Goal: Find specific page/section: Find specific page/section

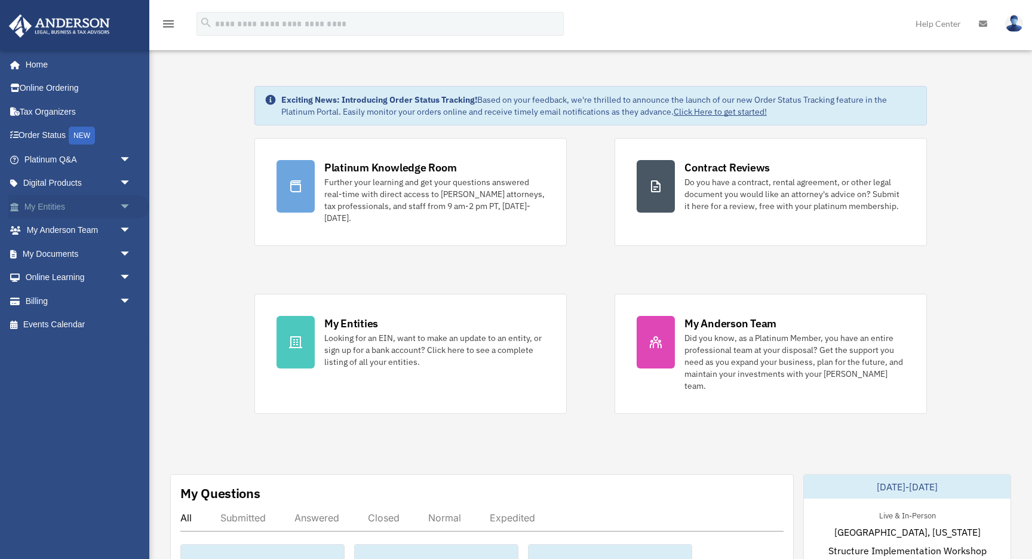
click at [127, 207] on span "arrow_drop_down" at bounding box center [131, 207] width 24 height 24
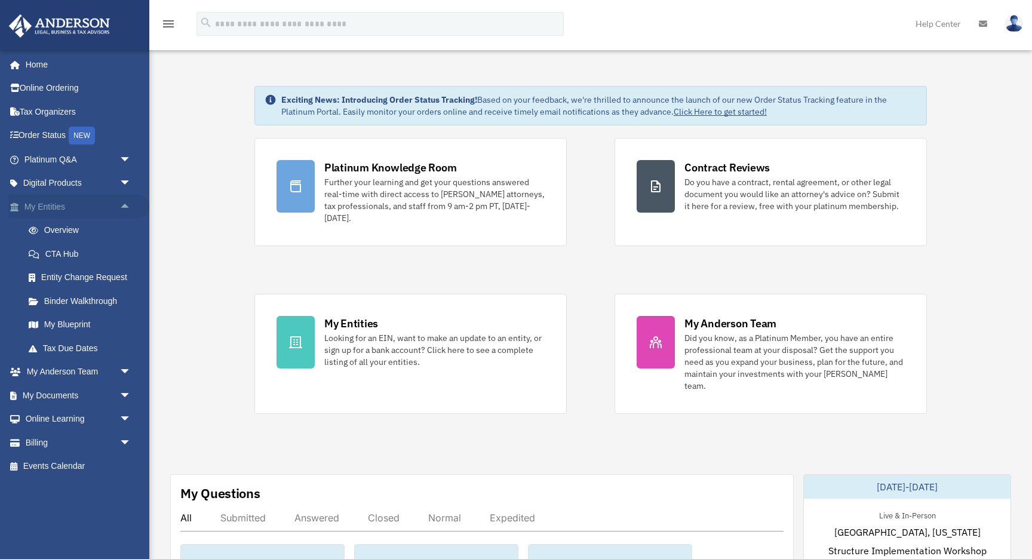
click at [127, 207] on span "arrow_drop_up" at bounding box center [131, 207] width 24 height 24
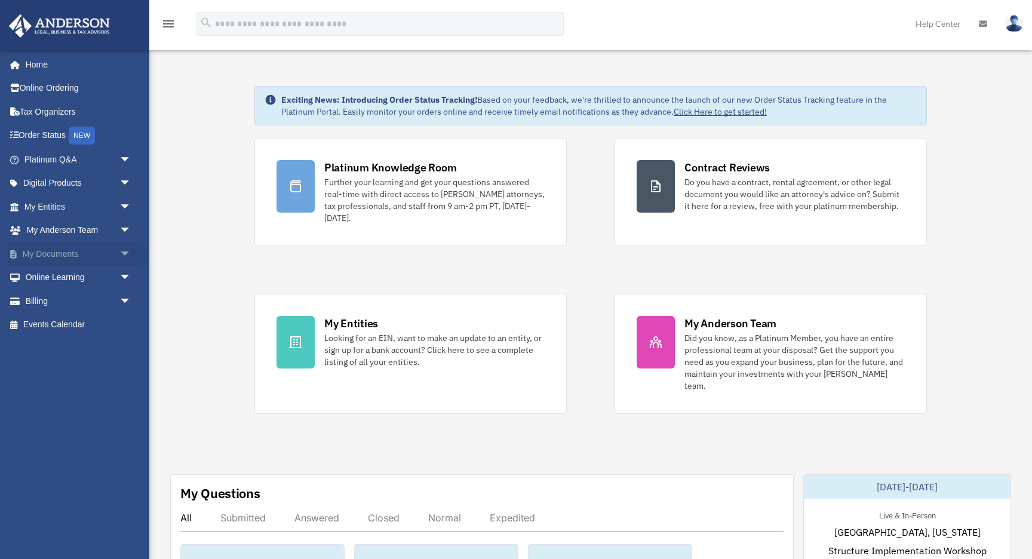
click at [125, 254] on span "arrow_drop_down" at bounding box center [131, 254] width 24 height 24
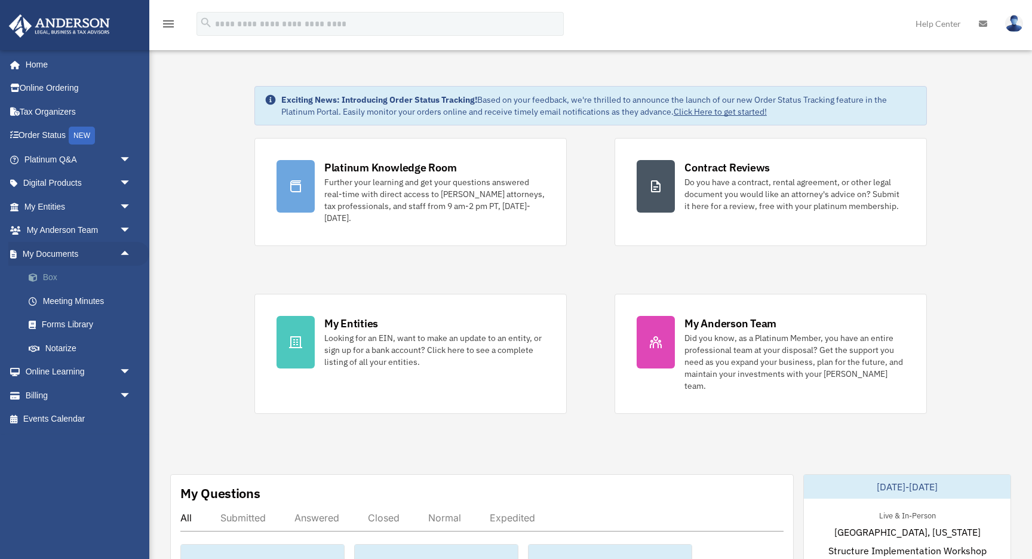
click at [51, 279] on link "Box" at bounding box center [83, 278] width 133 height 24
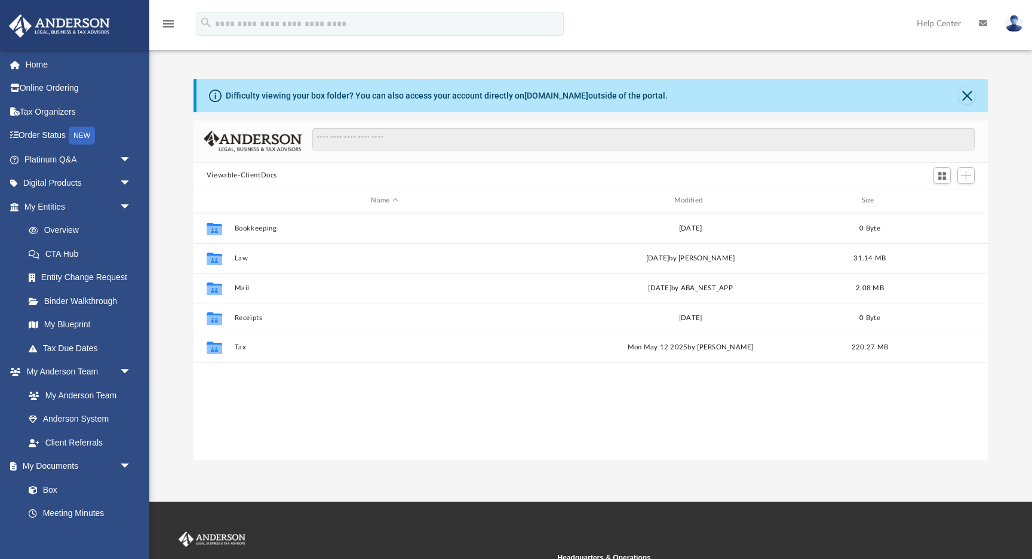
scroll to position [271, 794]
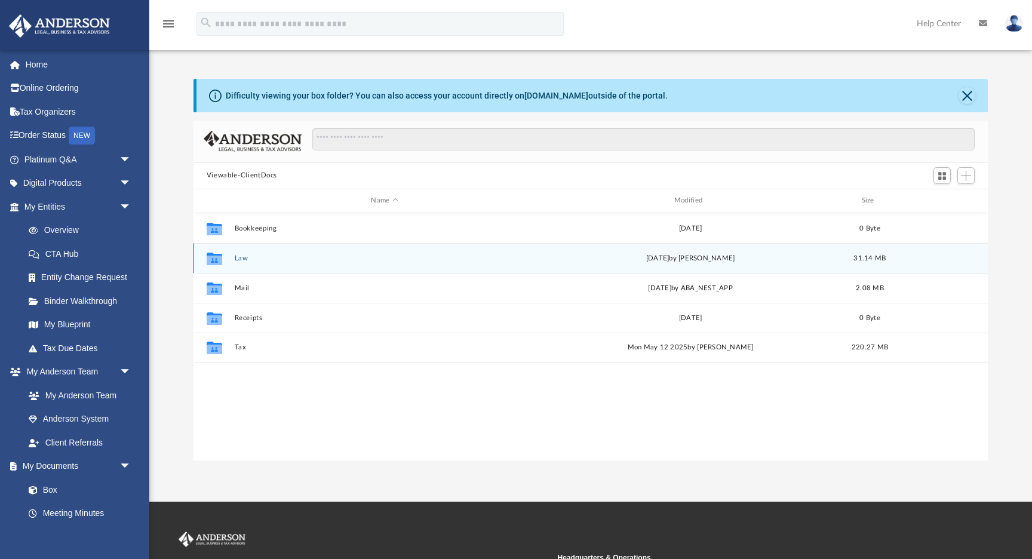
click at [242, 258] on button "Law" at bounding box center [384, 258] width 300 height 8
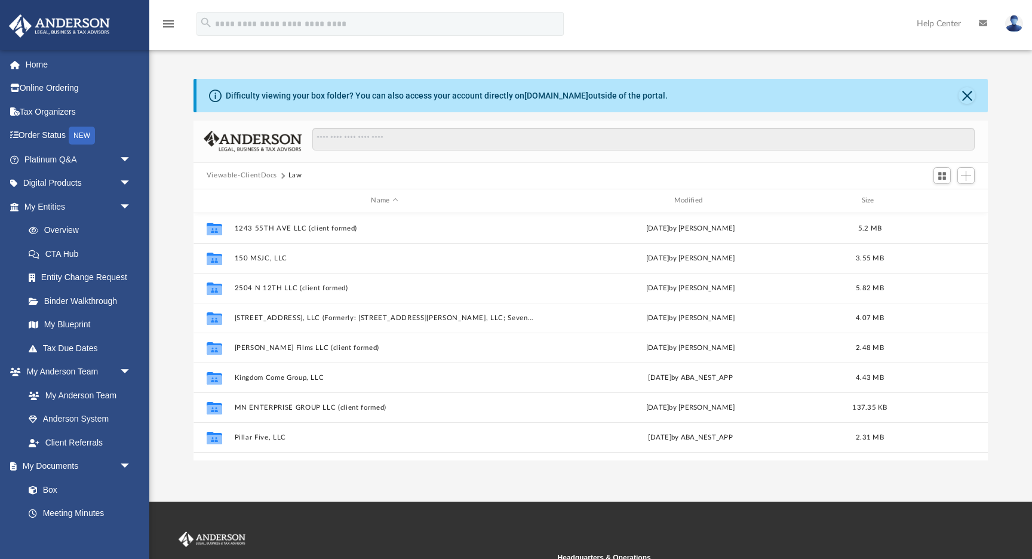
click at [262, 174] on button "Viewable-ClientDocs" at bounding box center [242, 175] width 70 height 11
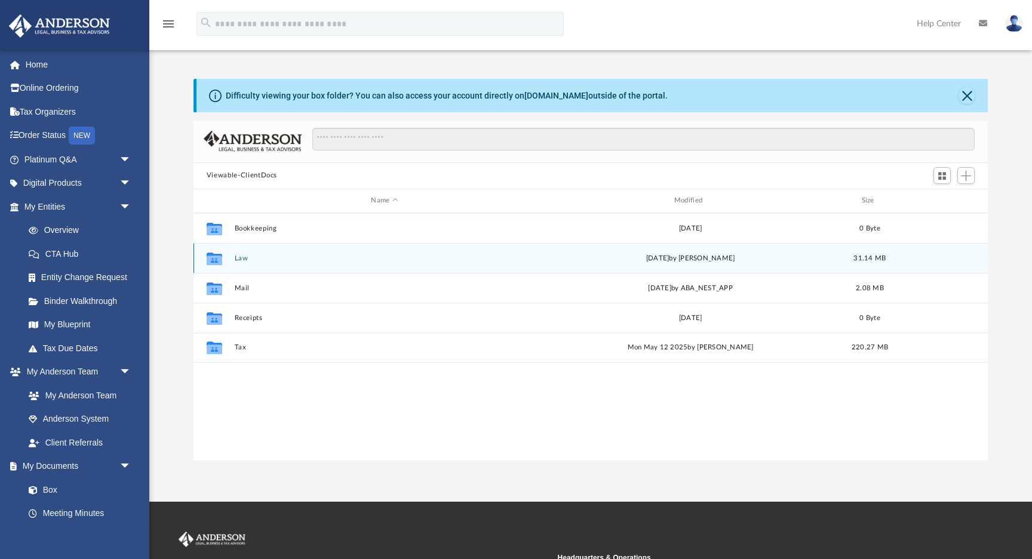
click at [241, 257] on button "Law" at bounding box center [384, 258] width 300 height 8
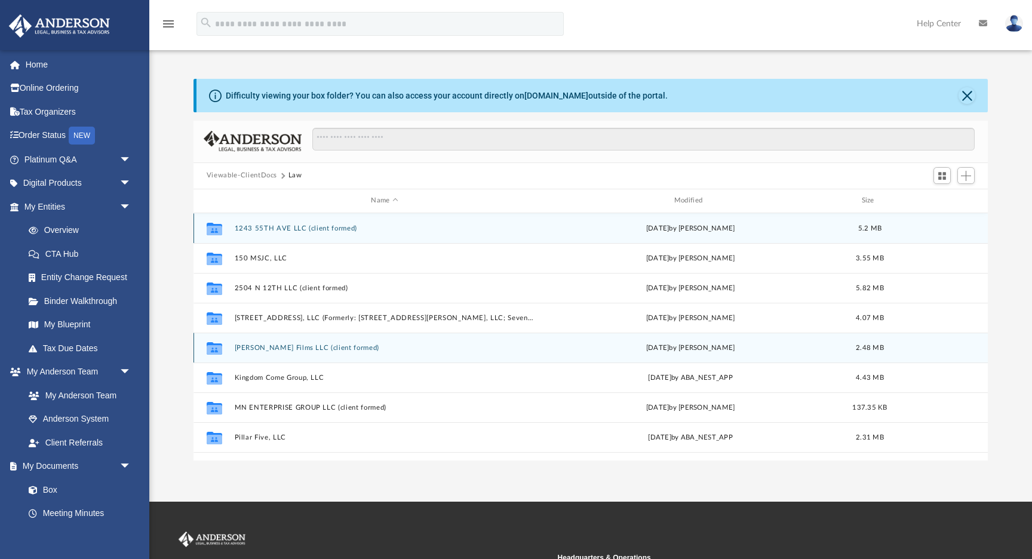
scroll to position [5, 0]
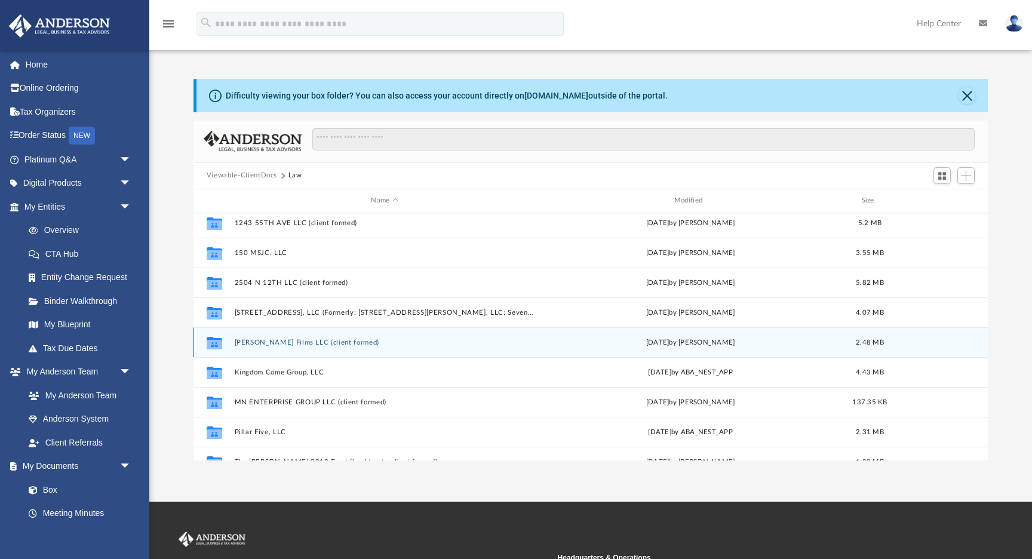
click at [284, 339] on button "[PERSON_NAME] Films LLC (client formed)" at bounding box center [384, 343] width 300 height 8
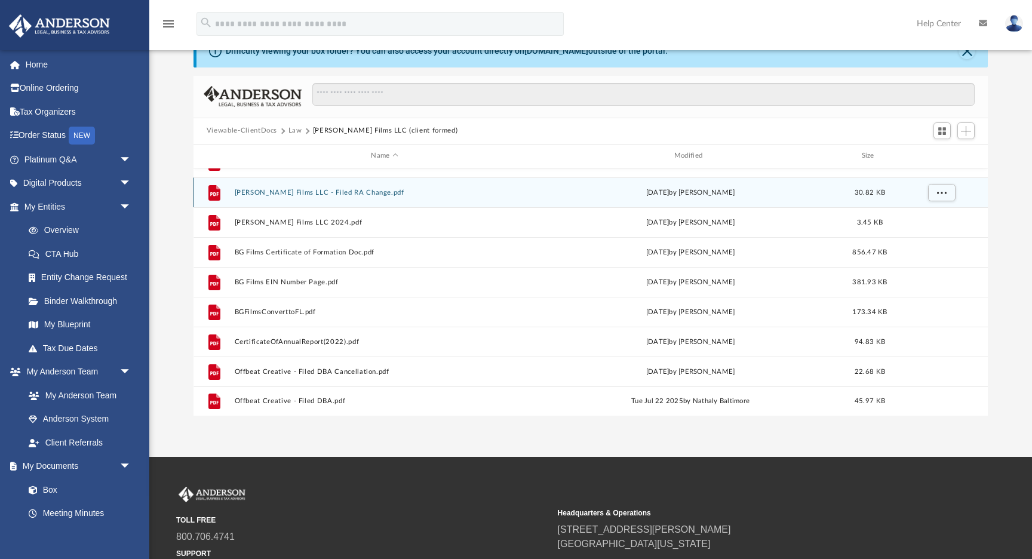
scroll to position [45, 0]
